Goal: Find specific page/section: Find specific page/section

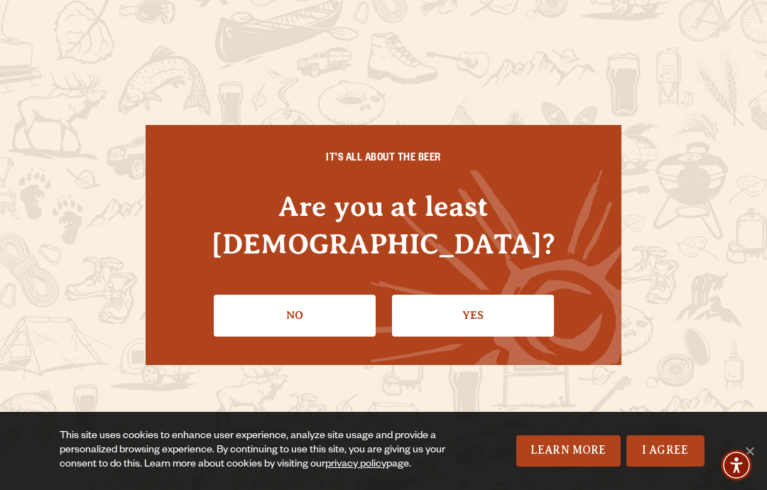
click at [488, 304] on link "Yes" at bounding box center [473, 315] width 162 height 41
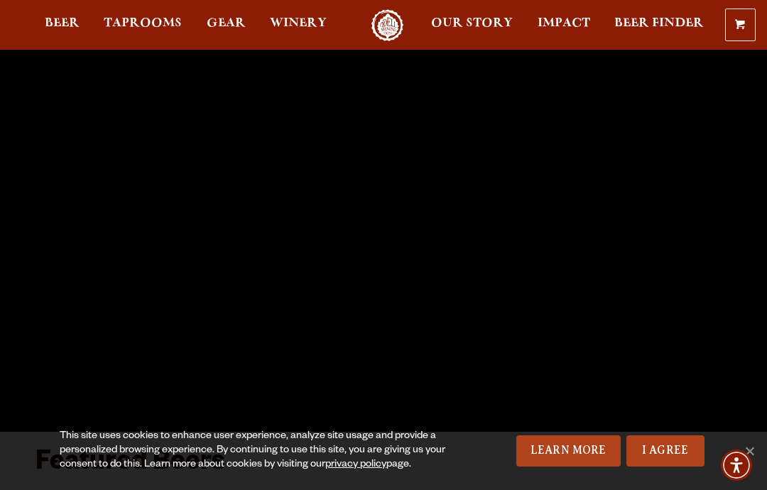
click at [152, 18] on span "Taprooms" at bounding box center [143, 23] width 78 height 11
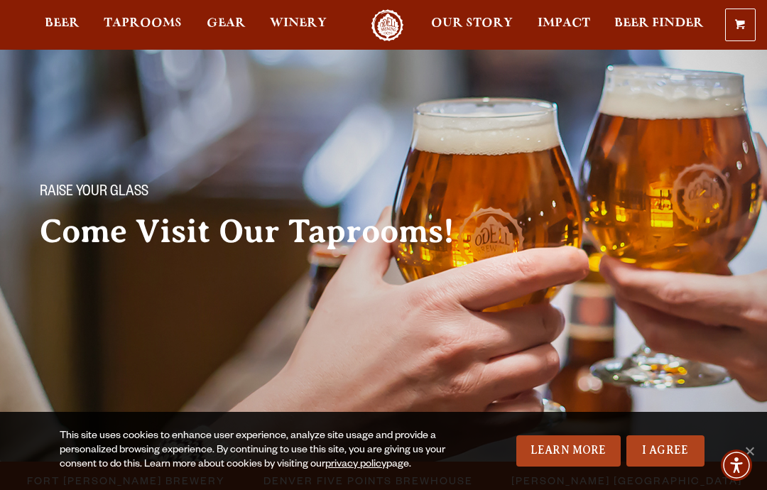
click at [134, 470] on span "Fort [PERSON_NAME] Brewery" at bounding box center [126, 480] width 198 height 21
click at [673, 460] on link "I Agree" at bounding box center [666, 450] width 78 height 31
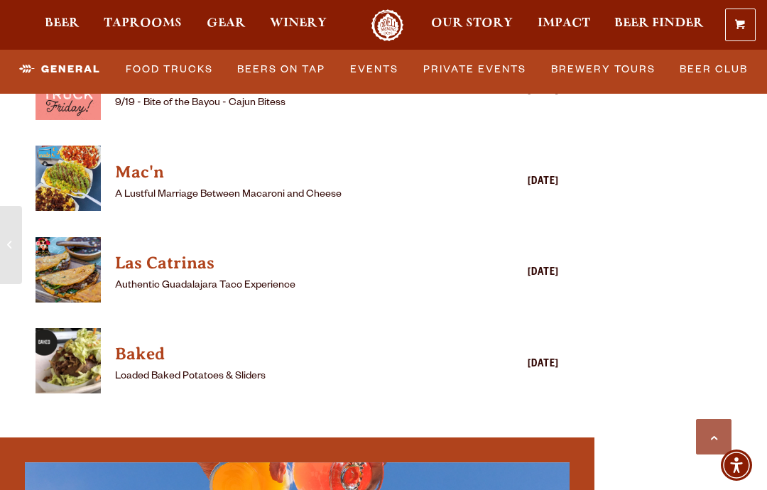
scroll to position [4539, 0]
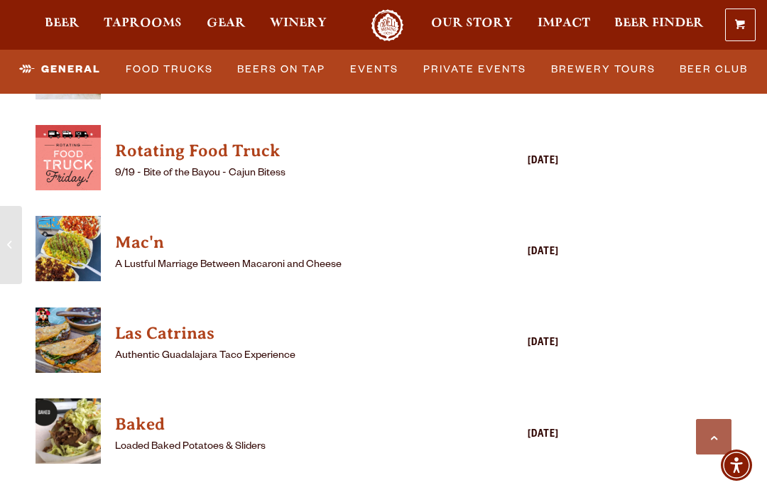
click at [382, 81] on link "Events" at bounding box center [375, 69] width 60 height 33
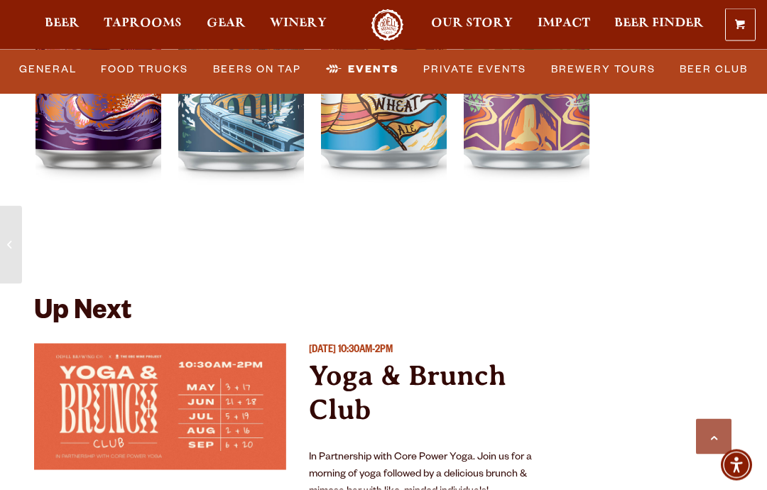
scroll to position [5839, 0]
